Goal: Information Seeking & Learning: Check status

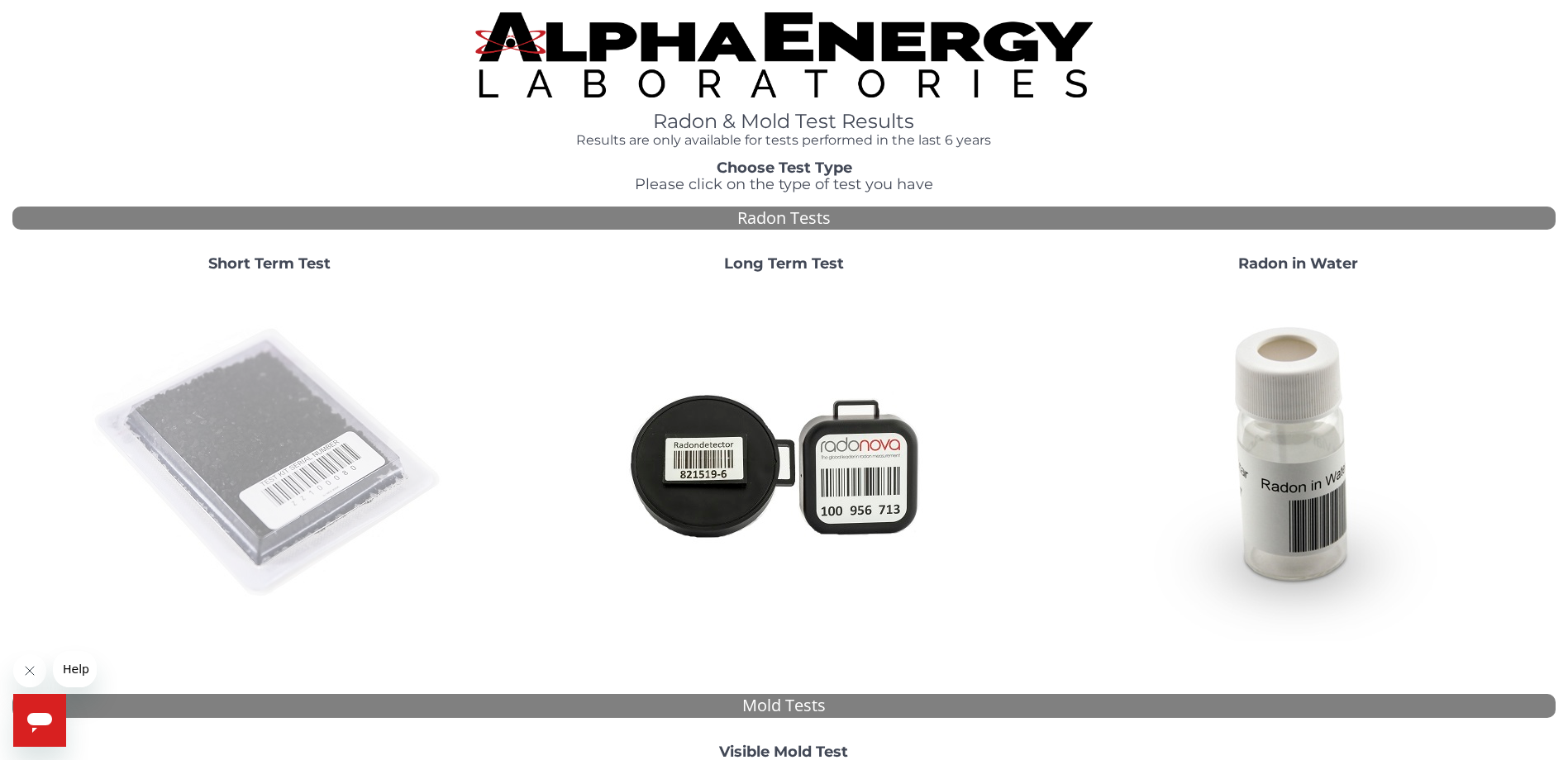
click at [289, 455] on img at bounding box center [269, 463] width 355 height 355
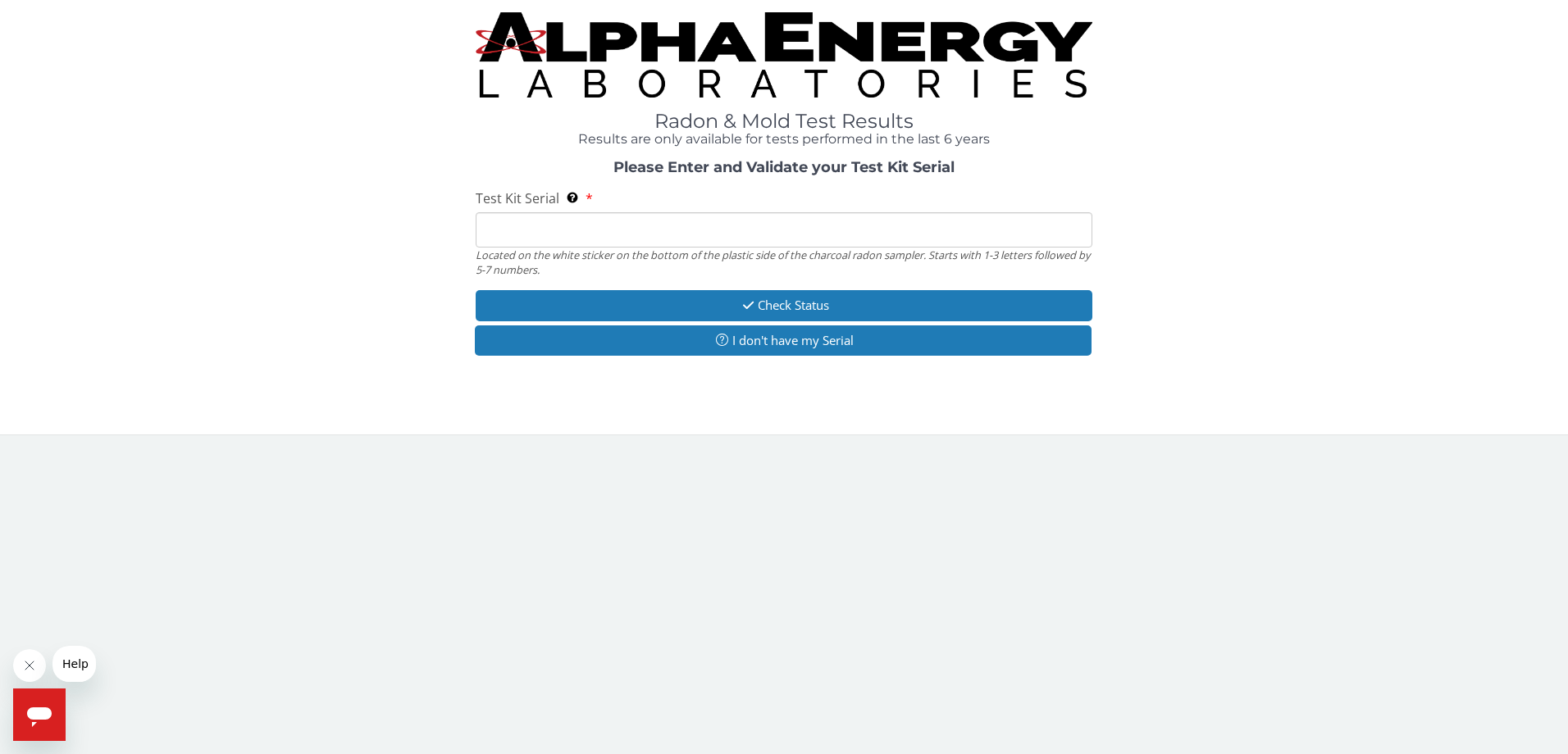
click at [557, 241] on input "Test Kit Serial Located on the white sticker on the bottom of the plastic side …" at bounding box center [784, 230] width 617 height 35
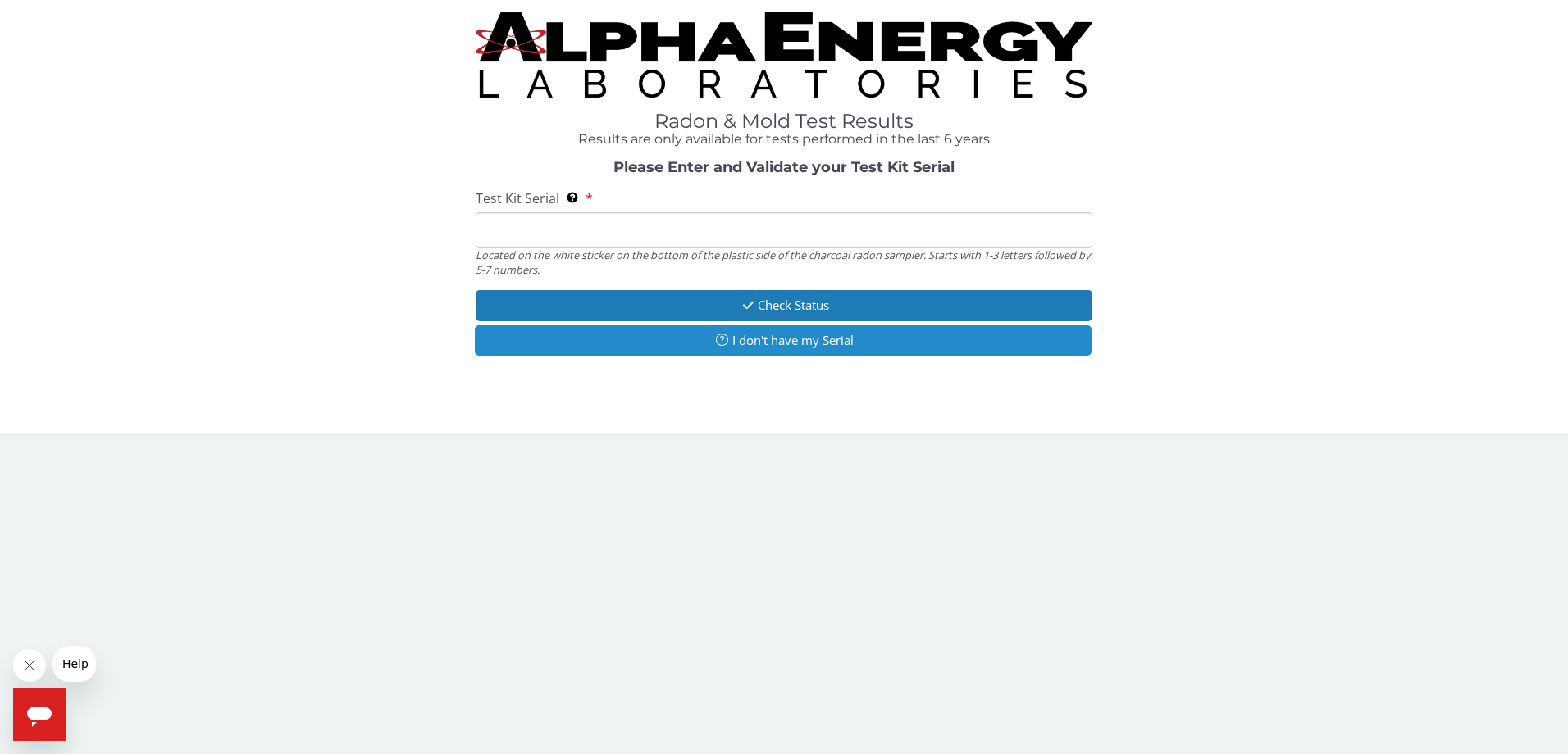
click at [771, 342] on button "I don't have my Serial" at bounding box center [784, 340] width 617 height 30
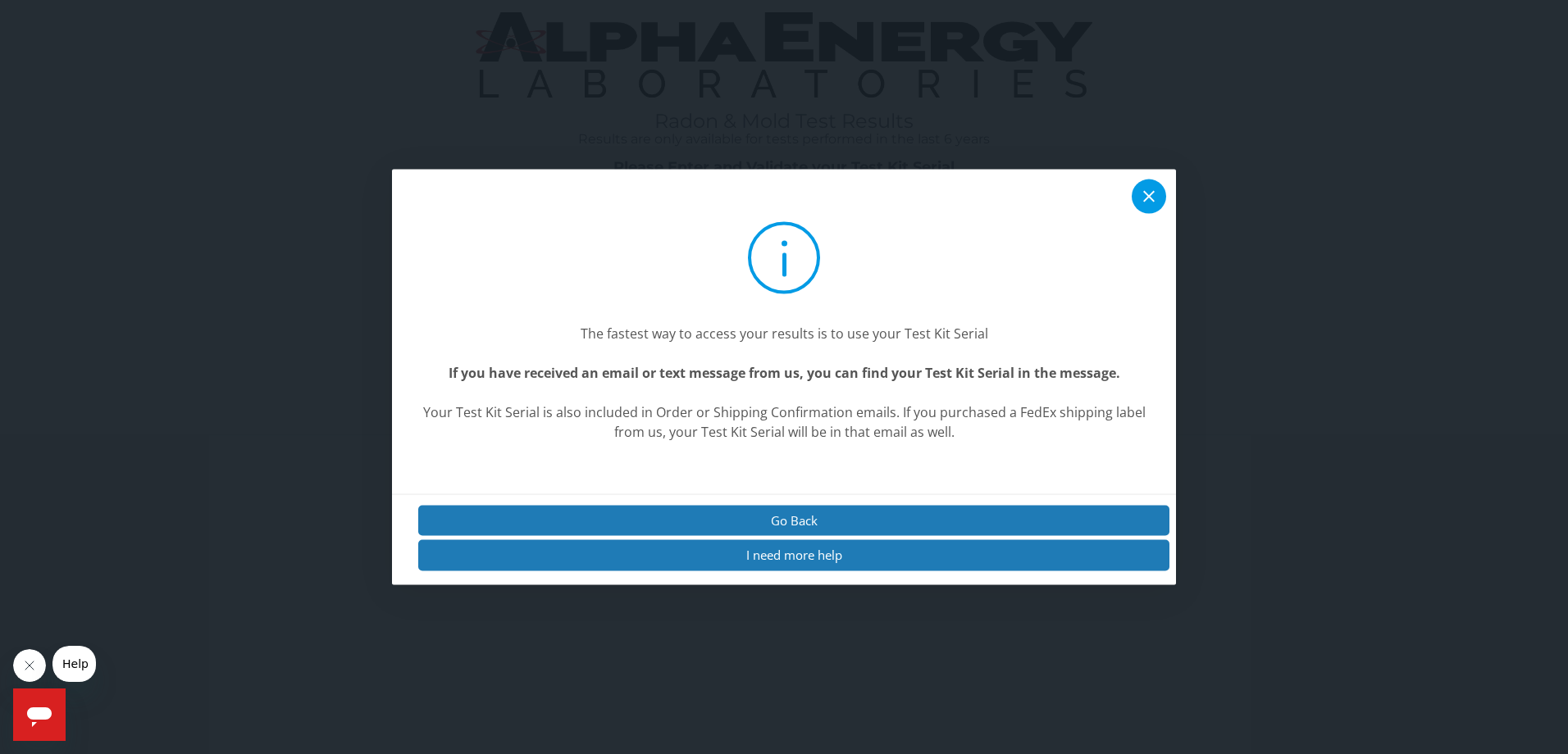
click at [1148, 204] on icon at bounding box center [1149, 197] width 19 height 19
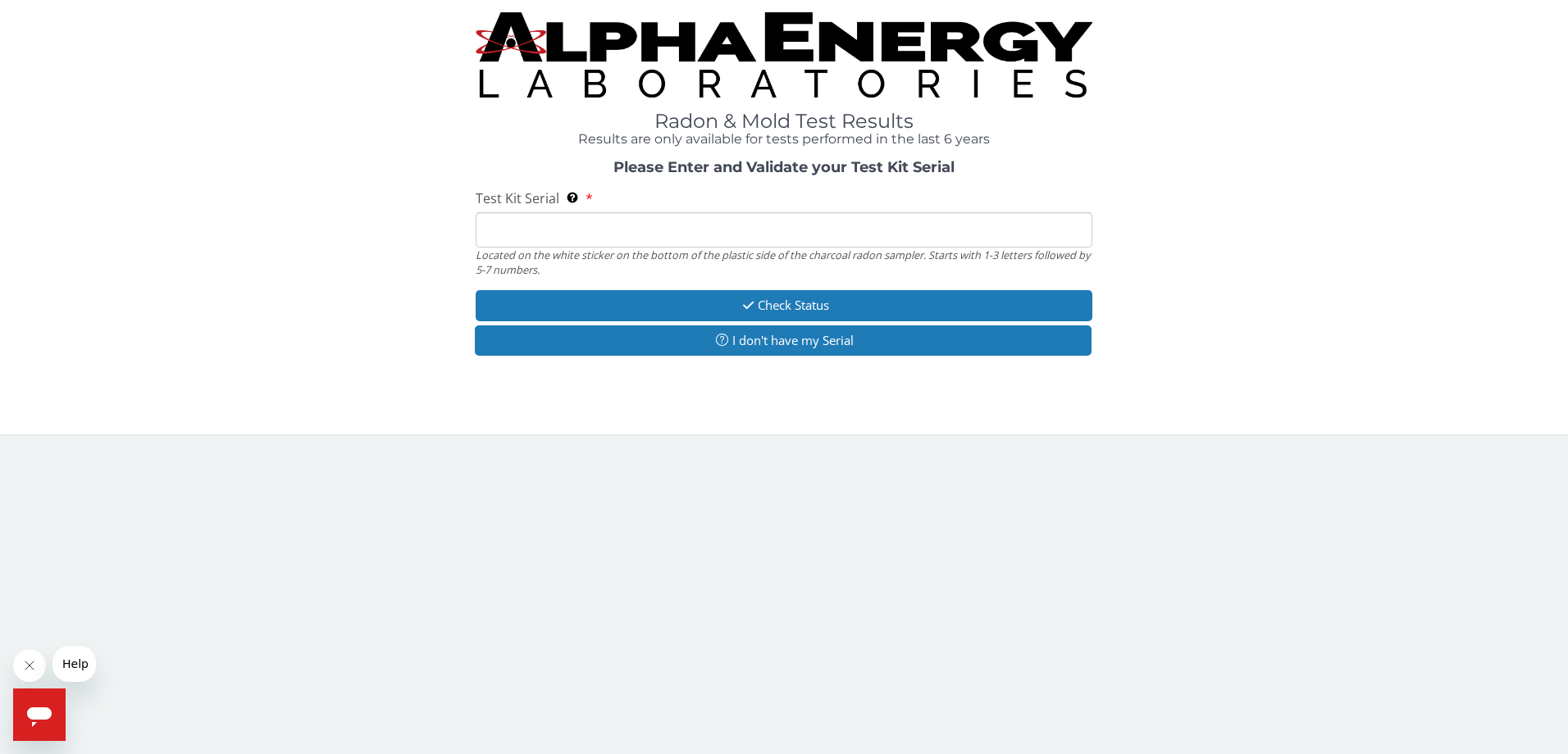
click at [542, 230] on input "Test Kit Serial Located on the white sticker on the bottom of the plastic side …" at bounding box center [784, 230] width 617 height 35
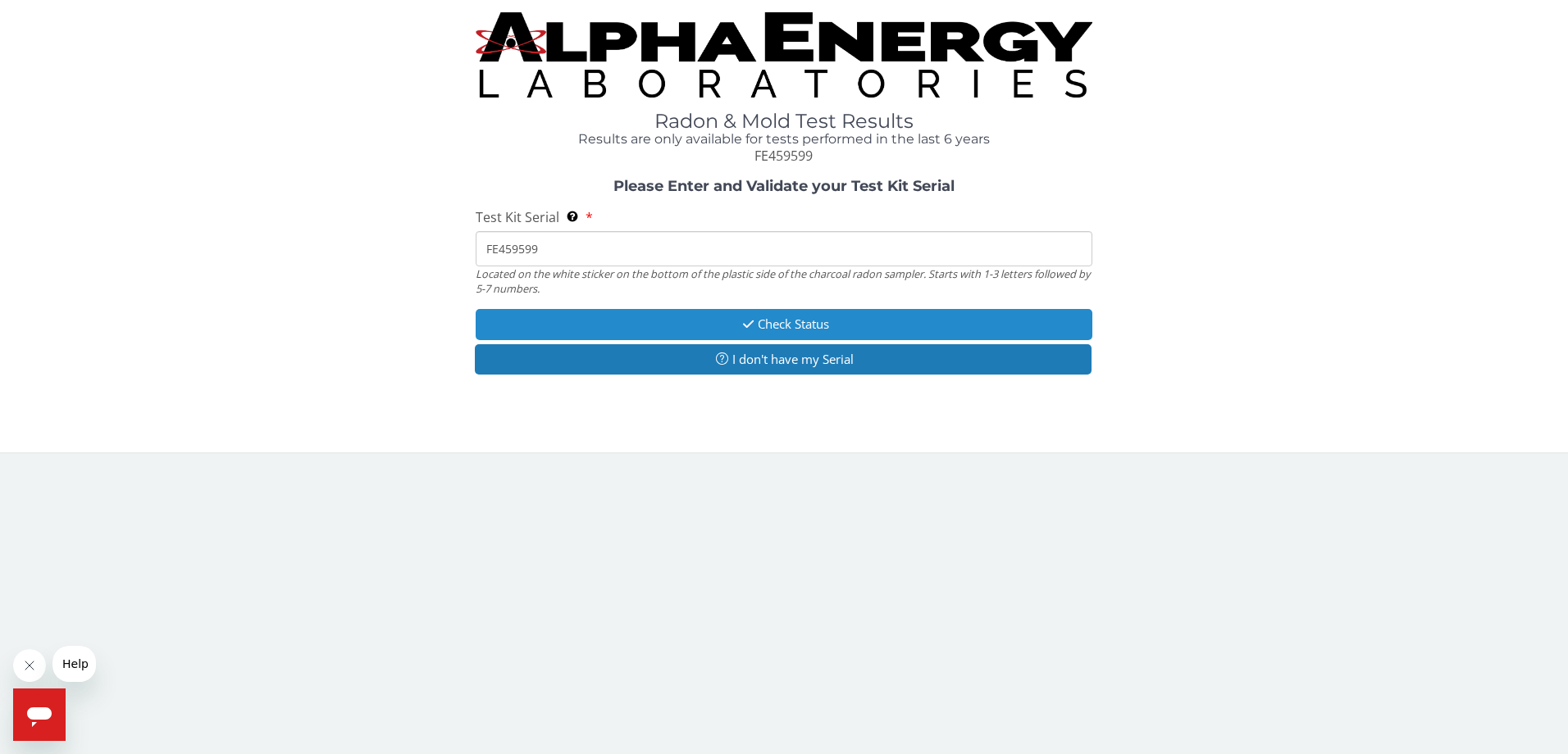
type input "FE459599"
click at [703, 320] on button "Check Status" at bounding box center [784, 324] width 617 height 30
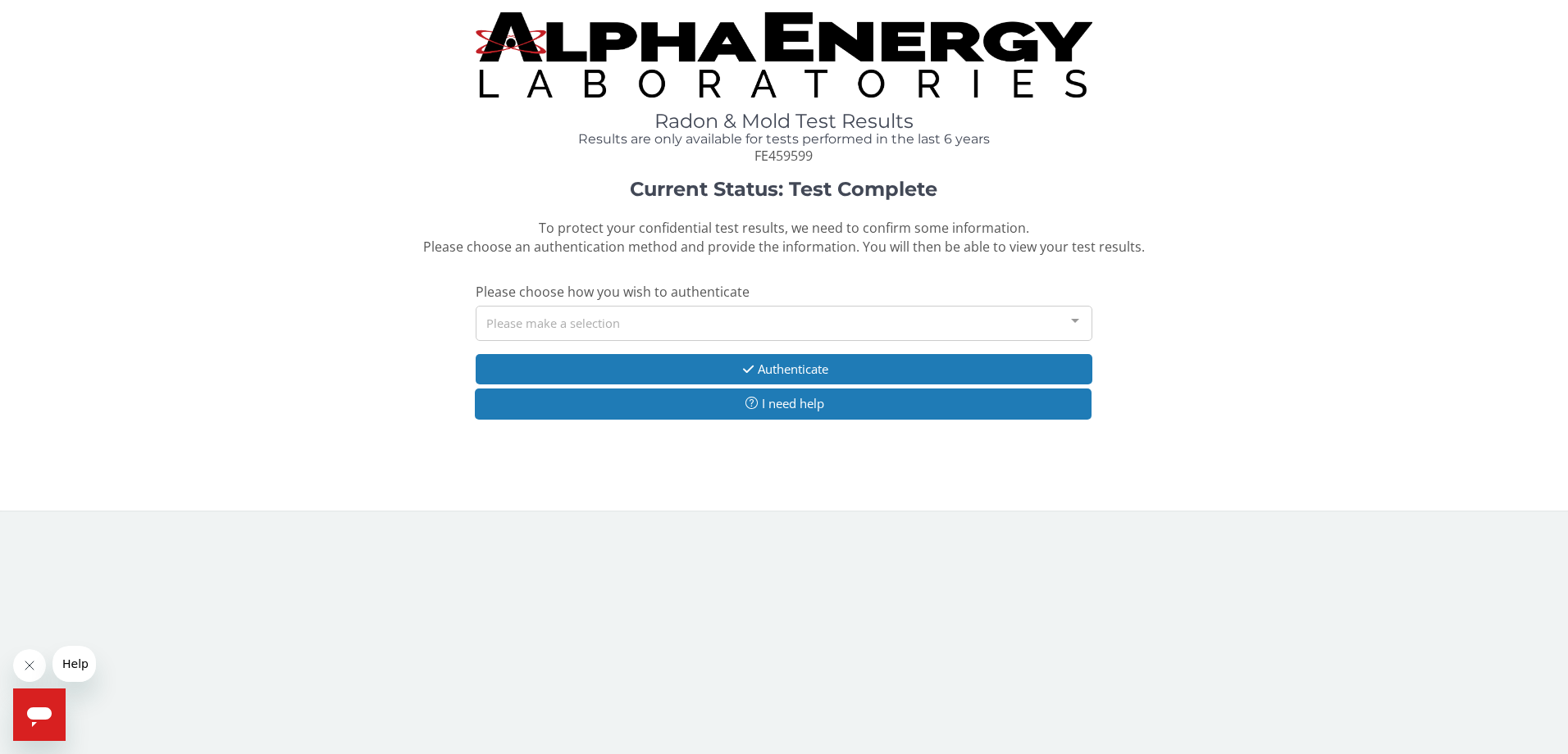
click at [801, 322] on div "Please make a selection" at bounding box center [784, 323] width 617 height 35
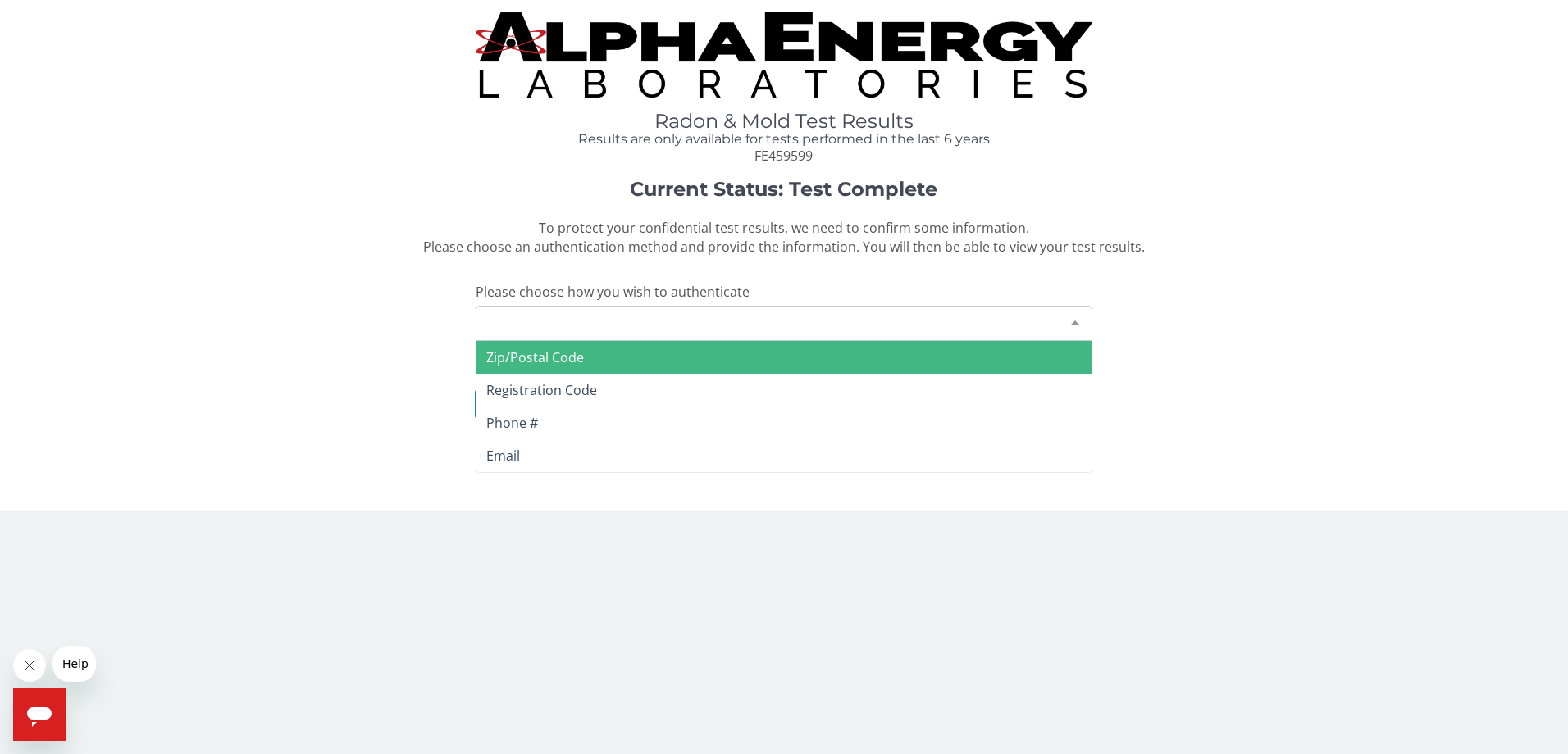
click at [726, 346] on span "Zip/Postal Code" at bounding box center [784, 357] width 616 height 33
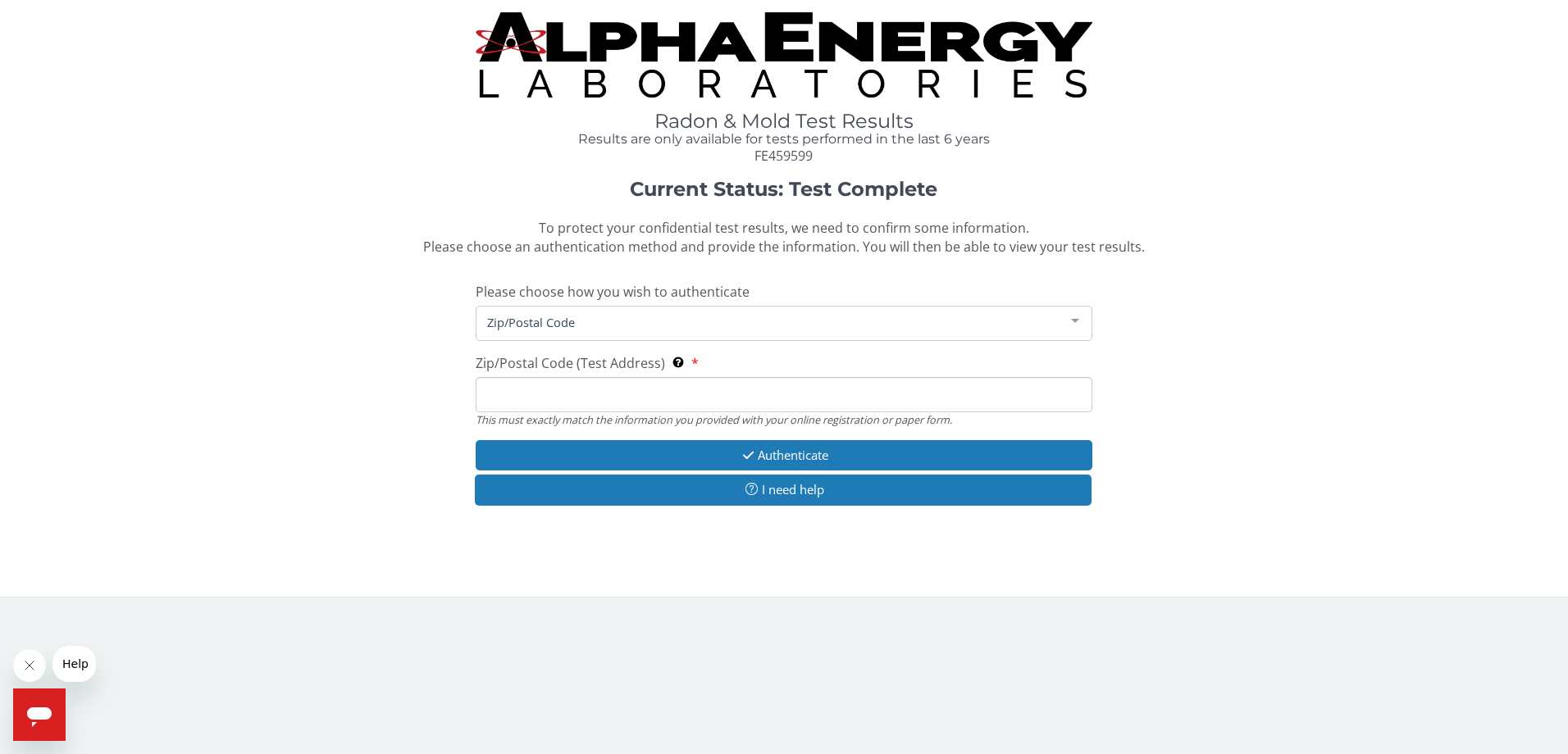
click at [661, 384] on input "Zip/Postal Code (Test Address) This must exactly match the information you prov…" at bounding box center [784, 395] width 617 height 35
type input "28078"
click at [1178, 496] on div "Current Status: Test Complete To protect your confidential test results, we nee…" at bounding box center [784, 350] width 1544 height 344
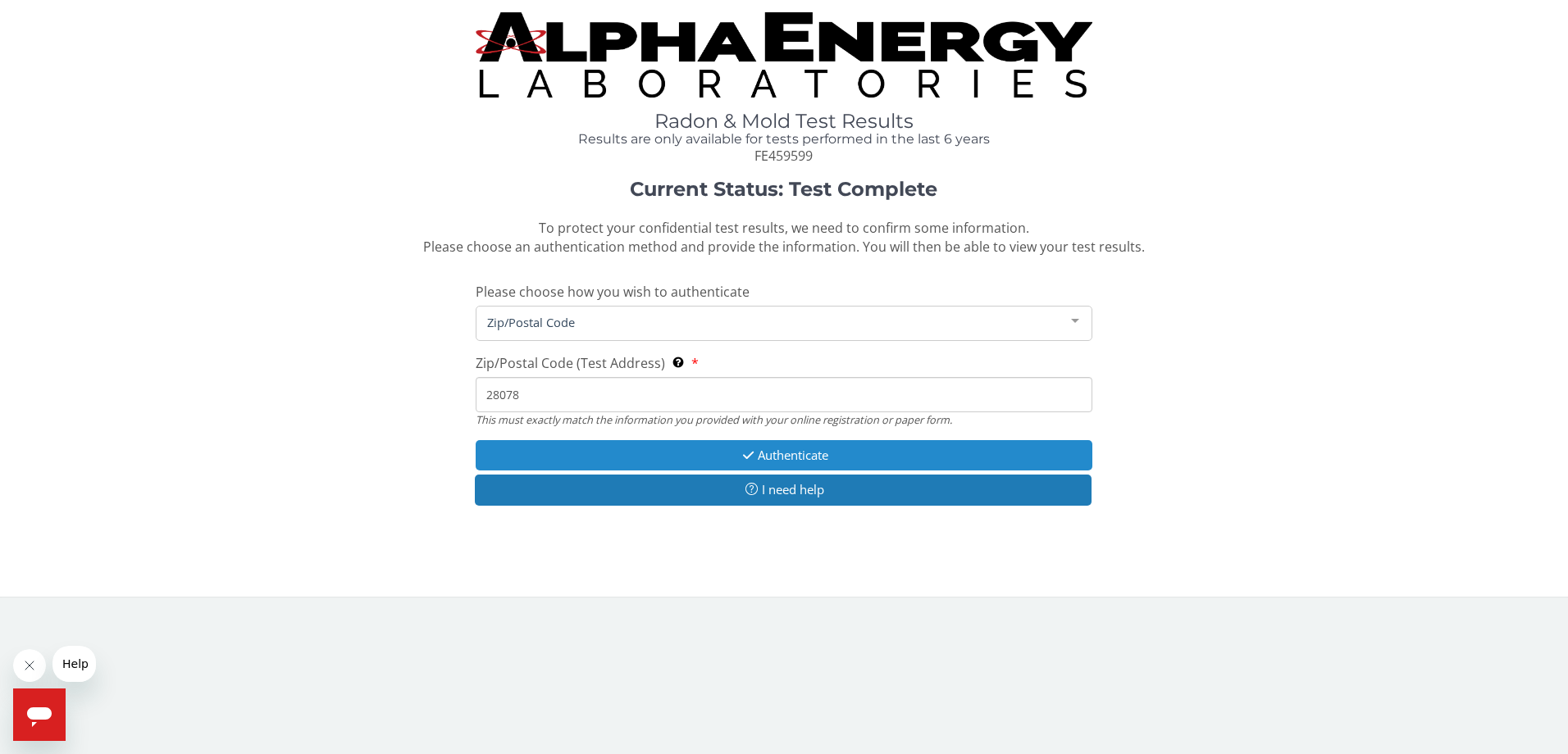
click at [743, 447] on button "Authenticate" at bounding box center [784, 455] width 617 height 30
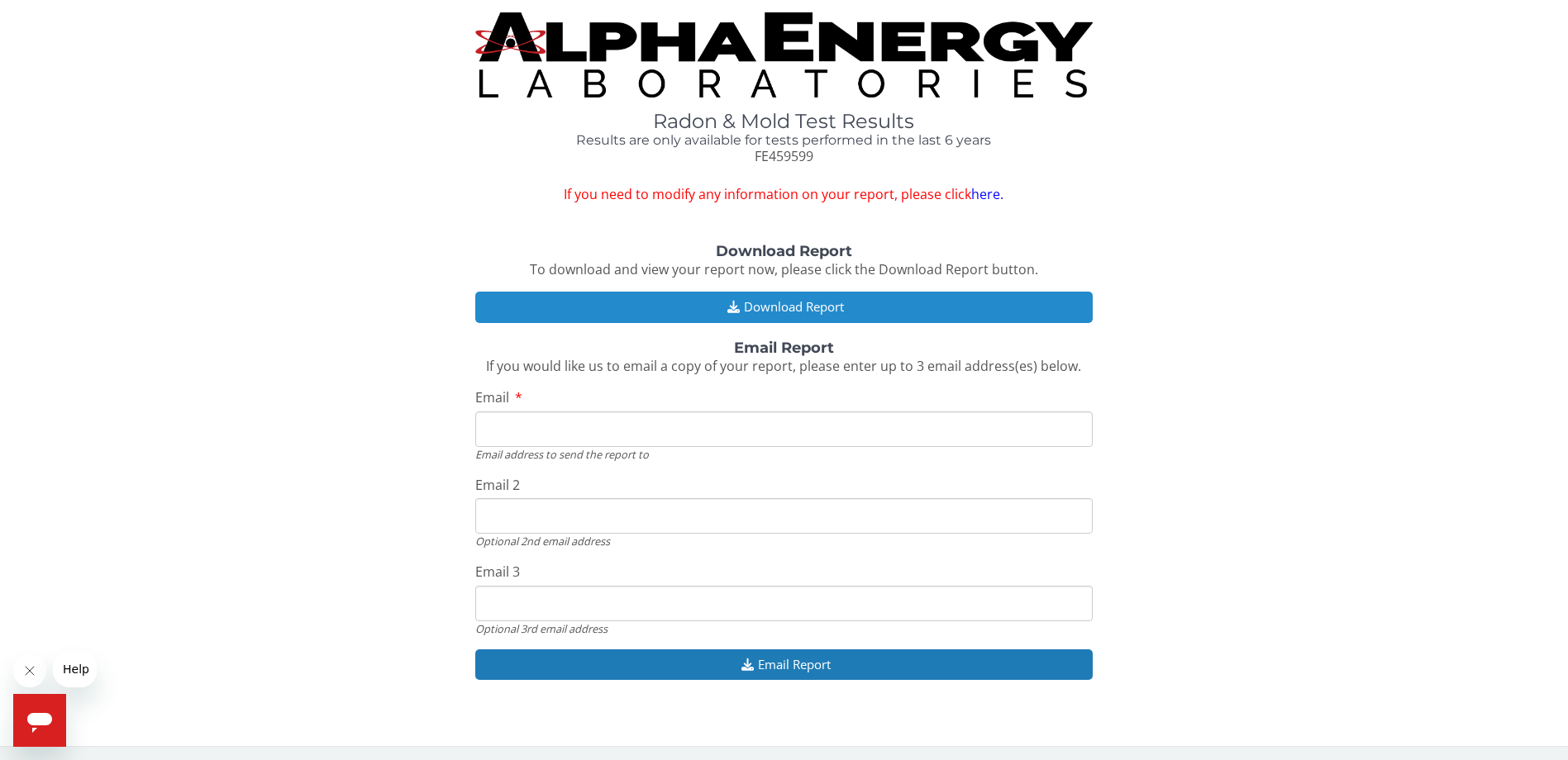
click at [788, 314] on button "Download Report" at bounding box center [784, 306] width 617 height 30
